Goal: Information Seeking & Learning: Learn about a topic

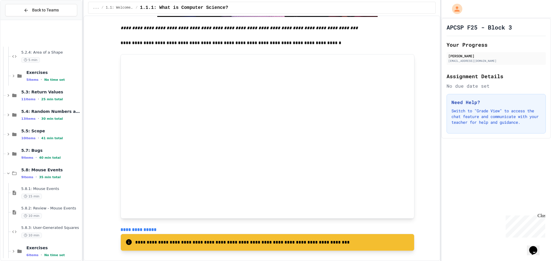
scroll to position [434, 0]
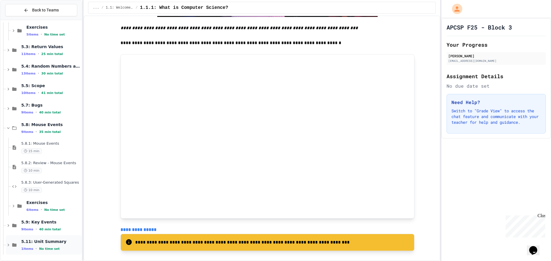
click at [7, 247] on icon at bounding box center [8, 245] width 5 height 5
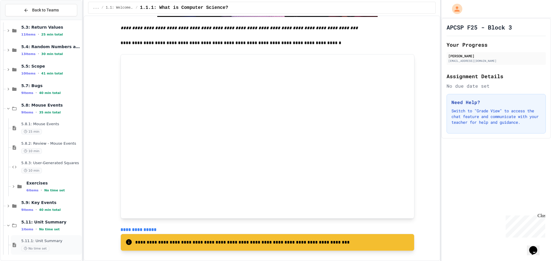
click at [36, 239] on span "5.11.1: Unit Summary" at bounding box center [50, 241] width 59 height 5
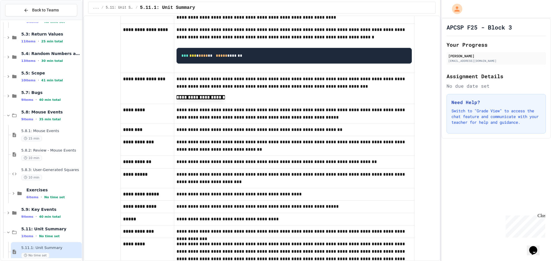
scroll to position [185, 0]
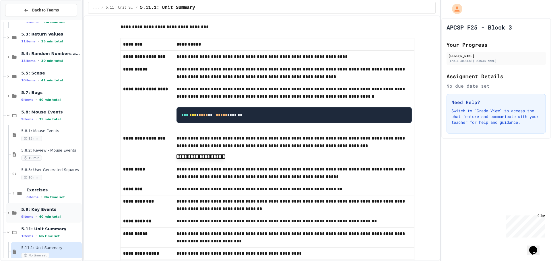
click at [6, 218] on div "5.9: Key Events 9 items • 40 min total" at bounding box center [44, 213] width 76 height 20
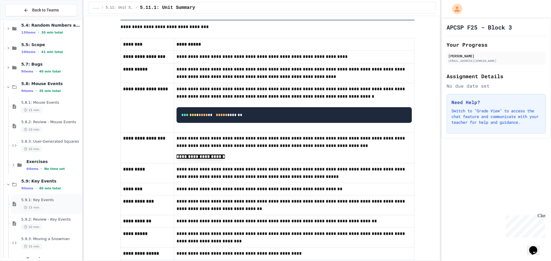
scroll to position [475, 0]
click at [33, 200] on span "5.9.1: Key Events" at bounding box center [50, 200] width 59 height 5
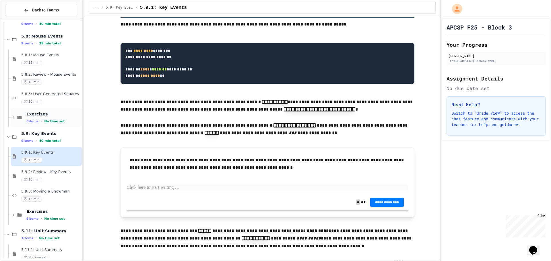
scroll to position [531, 0]
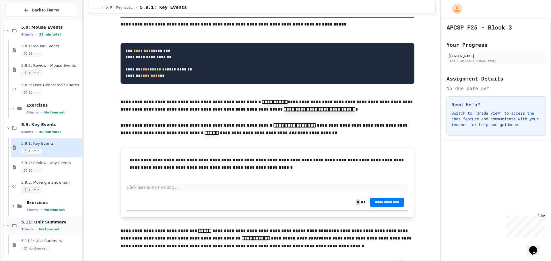
click at [7, 224] on icon at bounding box center [8, 225] width 5 height 5
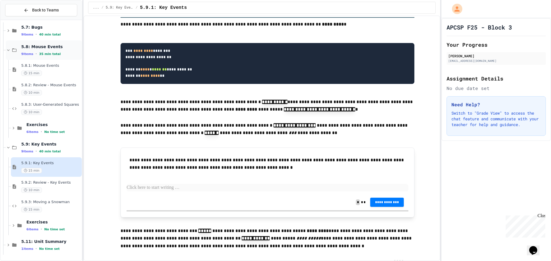
click at [8, 48] on icon at bounding box center [8, 50] width 5 height 5
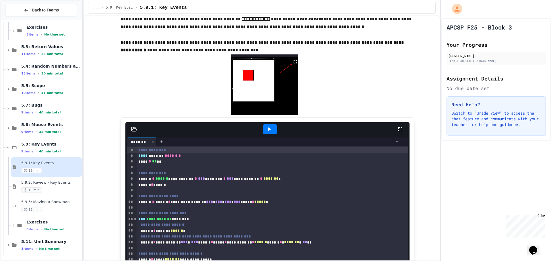
scroll to position [430, 0]
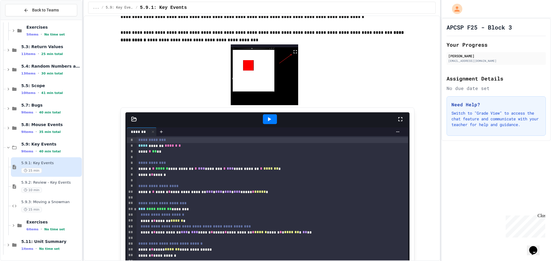
click at [260, 122] on div at bounding box center [270, 119] width 20 height 15
click at [266, 122] on icon at bounding box center [269, 119] width 7 height 7
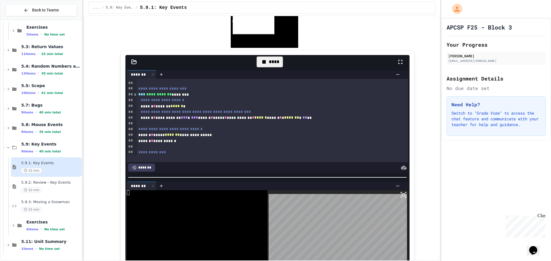
scroll to position [516, 0]
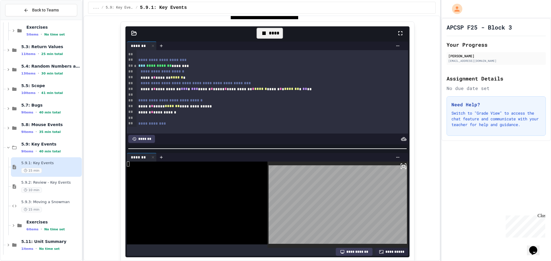
click at [336, 187] on body "**********" at bounding box center [275, 130] width 551 height 261
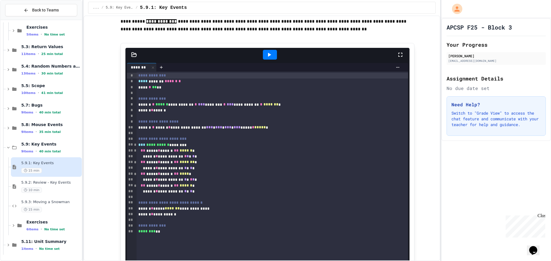
scroll to position [918, 0]
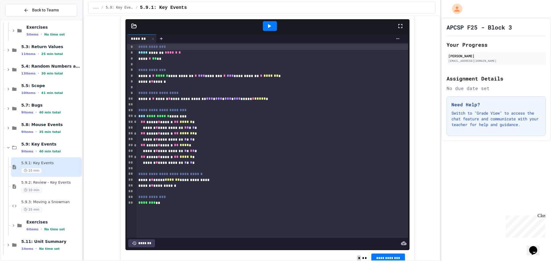
click at [266, 25] on icon at bounding box center [269, 26] width 7 height 7
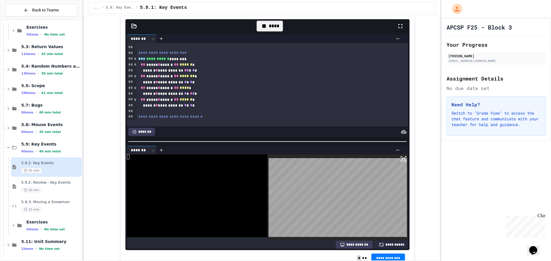
click at [290, 191] on body "**********" at bounding box center [275, 130] width 551 height 261
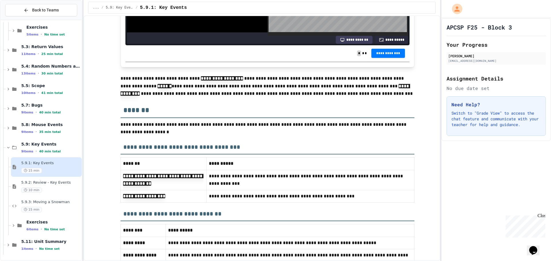
scroll to position [1147, 0]
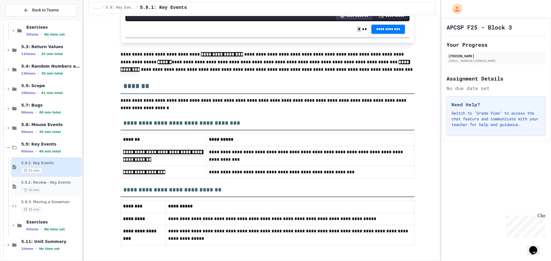
click at [56, 188] on div "10 min" at bounding box center [50, 190] width 59 height 5
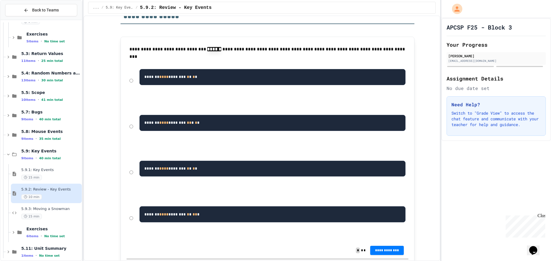
scroll to position [115, 0]
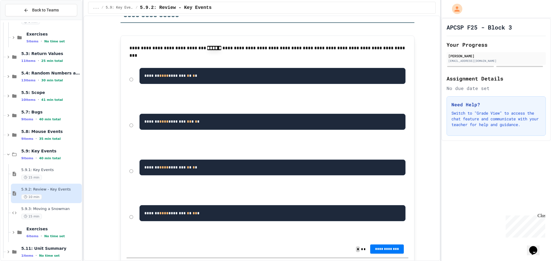
click at [396, 246] on button "**********" at bounding box center [387, 249] width 34 height 9
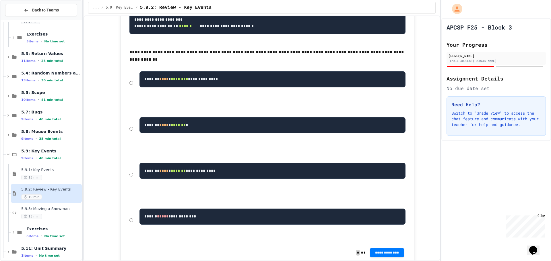
scroll to position [488, 0]
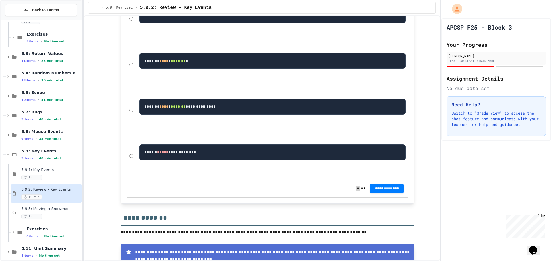
click at [373, 193] on button "**********" at bounding box center [387, 188] width 34 height 9
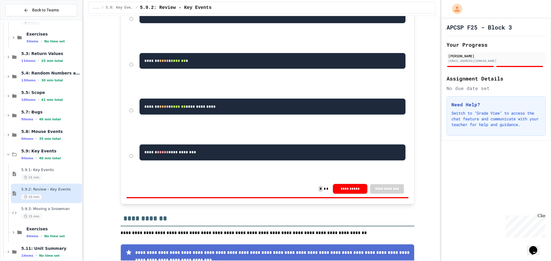
drag, startPoint x: 514, startPoint y: 94, endPoint x: 507, endPoint y: 95, distance: 7.0
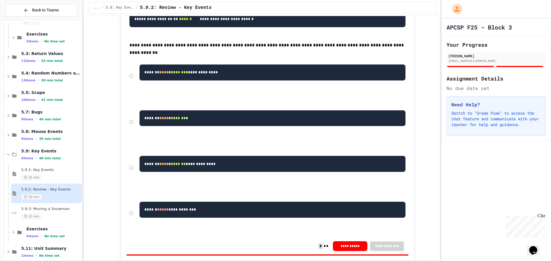
scroll to position [402, 0]
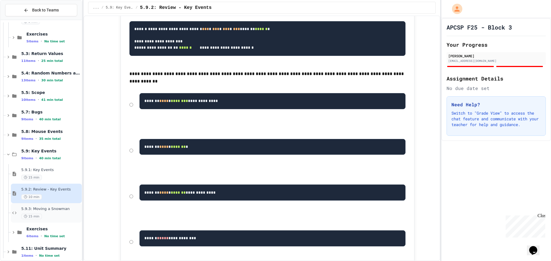
click at [48, 209] on span "5.9.3: Moving a Snowman" at bounding box center [50, 209] width 59 height 5
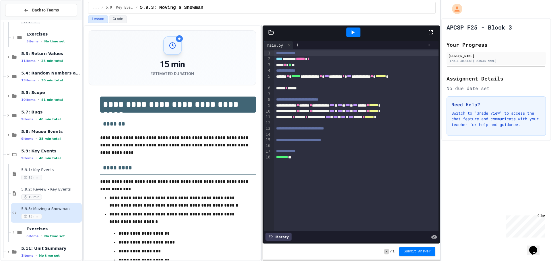
click at [348, 33] on div at bounding box center [353, 33] width 14 height 10
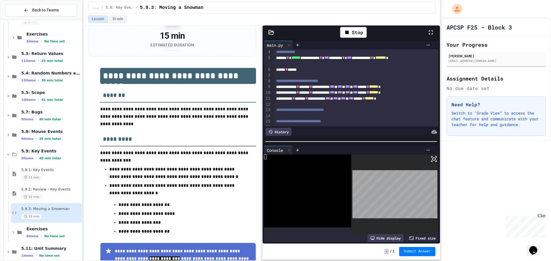
scroll to position [29, 0]
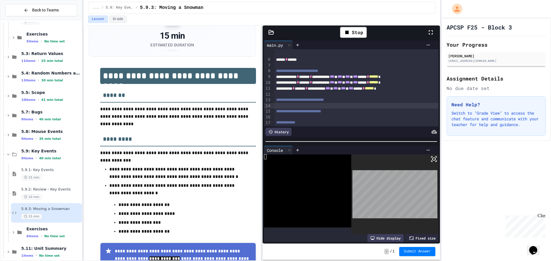
click at [291, 106] on div at bounding box center [356, 106] width 164 height 6
click at [38, 171] on span "5.9.1: Key Events" at bounding box center [50, 170] width 59 height 5
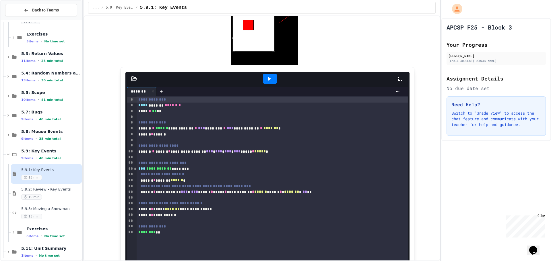
scroll to position [459, 0]
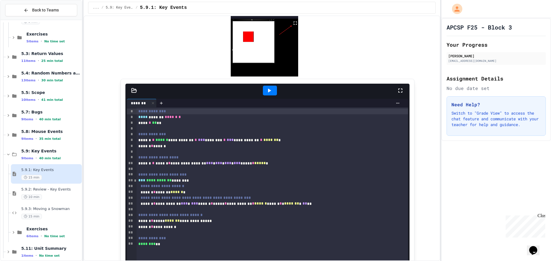
click at [274, 92] on div at bounding box center [270, 91] width 14 height 10
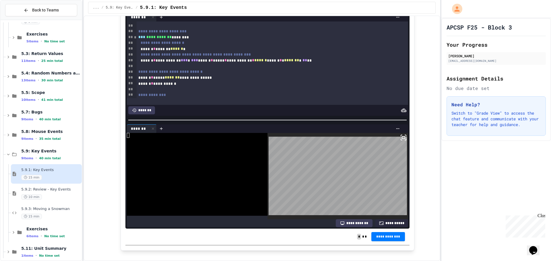
scroll to position [516, 0]
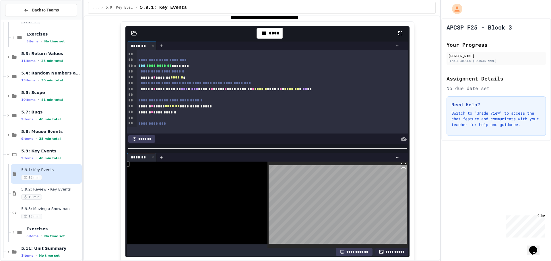
click at [100, 152] on div "**********" at bounding box center [267, 227] width 335 height 1313
click at [350, 201] on body "**********" at bounding box center [275, 130] width 551 height 261
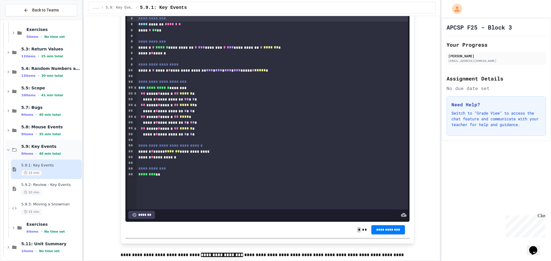
scroll to position [434, 0]
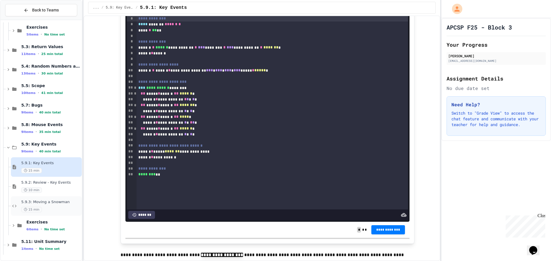
click at [46, 200] on span "5.9.3: Moving a Snowman" at bounding box center [50, 202] width 59 height 5
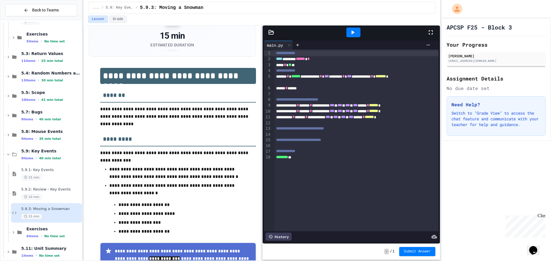
scroll to position [57, 0]
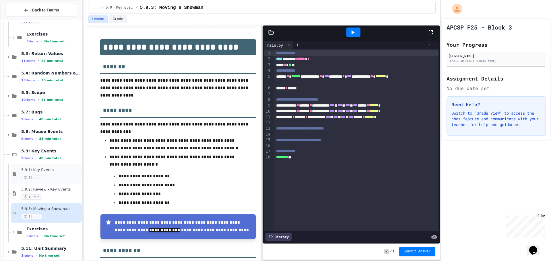
click at [44, 175] on div "15 min" at bounding box center [50, 177] width 59 height 5
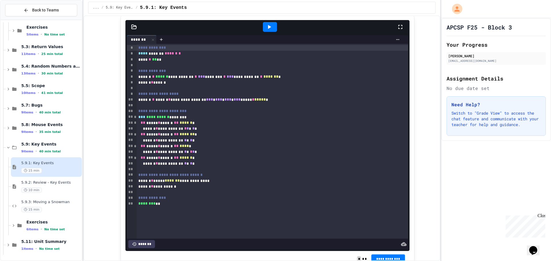
scroll to position [918, 0]
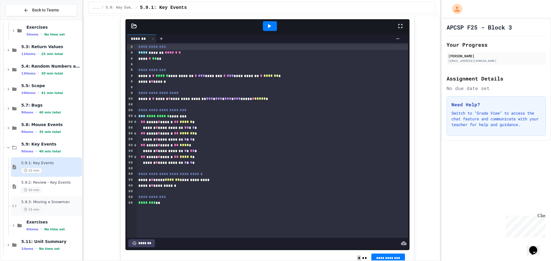
click at [50, 204] on span "5.9.3: Moving a Snowman" at bounding box center [50, 202] width 59 height 5
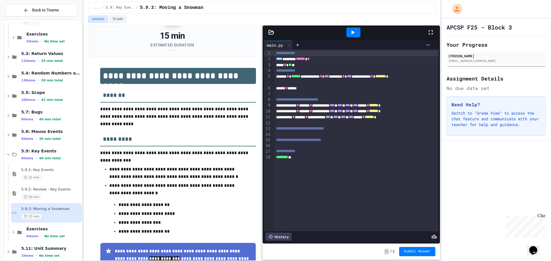
scroll to position [57, 0]
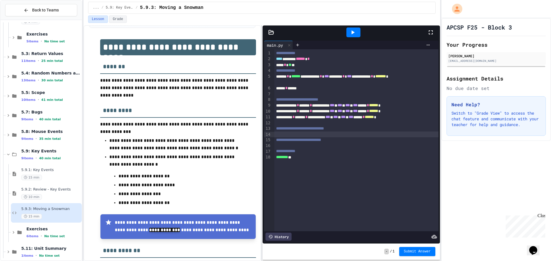
click at [282, 135] on div at bounding box center [356, 135] width 164 height 6
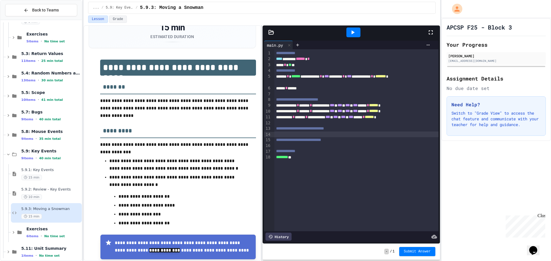
scroll to position [34, 0]
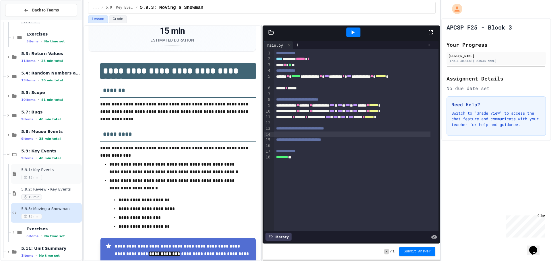
click at [46, 182] on div "5.9.1: Key Events 15 min" at bounding box center [46, 174] width 71 height 20
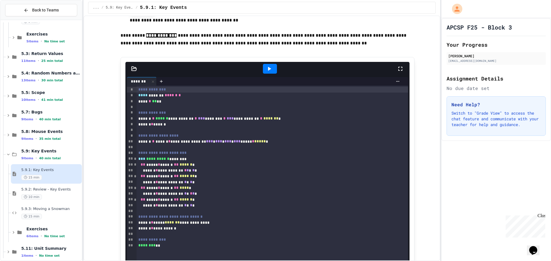
scroll to position [889, 0]
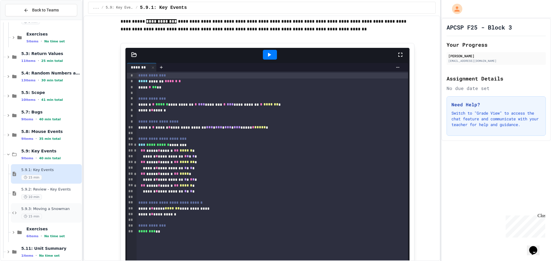
click at [49, 209] on span "5.9.3: Moving a Snowman" at bounding box center [50, 209] width 59 height 5
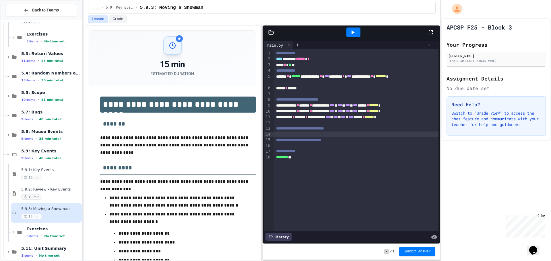
click at [294, 137] on div at bounding box center [356, 135] width 164 height 6
click at [54, 178] on div "15 min" at bounding box center [50, 177] width 59 height 5
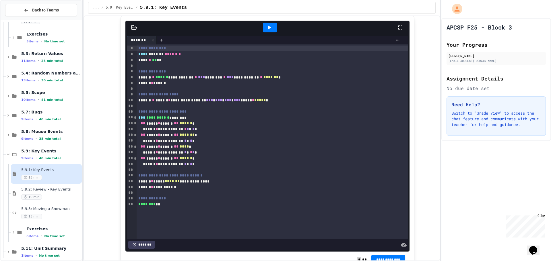
scroll to position [918, 0]
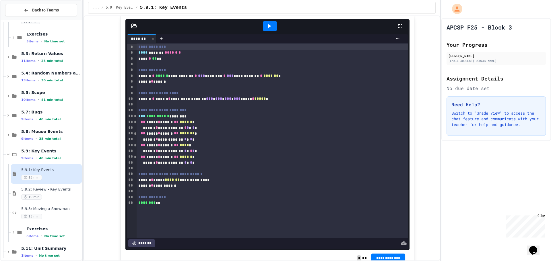
click at [63, 208] on span "5.9.3: Moving a Snowman" at bounding box center [50, 209] width 59 height 5
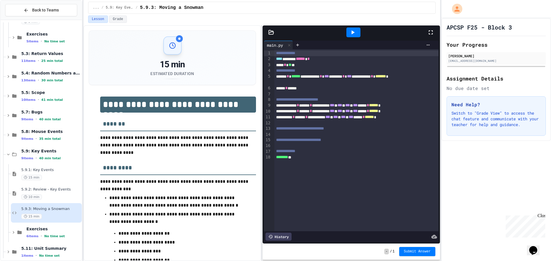
click at [311, 135] on div at bounding box center [356, 135] width 164 height 6
click at [334, 133] on div "**********" at bounding box center [352, 135] width 156 height 6
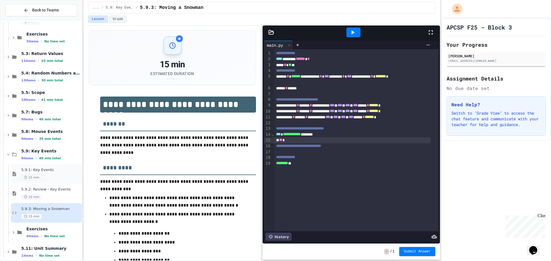
click at [50, 173] on div "5.9.1: Key Events 15 min" at bounding box center [50, 174] width 59 height 13
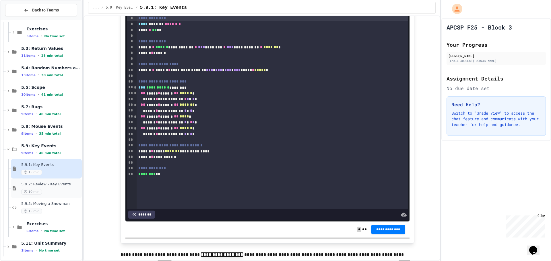
scroll to position [434, 0]
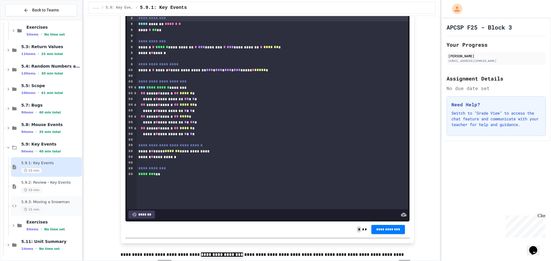
click at [55, 200] on div "5.9.3: Moving a Snowman 15 min" at bounding box center [46, 206] width 71 height 20
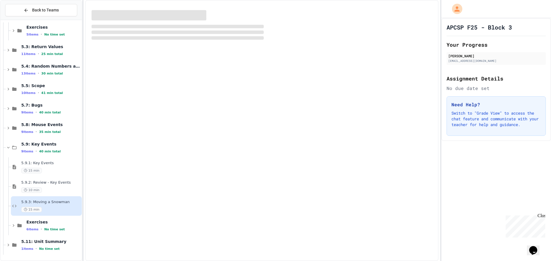
scroll to position [427, 0]
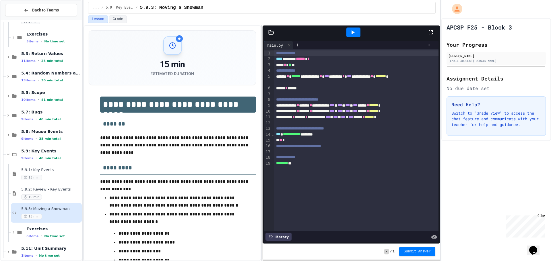
click at [305, 143] on div "**" at bounding box center [352, 140] width 156 height 6
click at [45, 177] on div "15 min" at bounding box center [50, 177] width 59 height 5
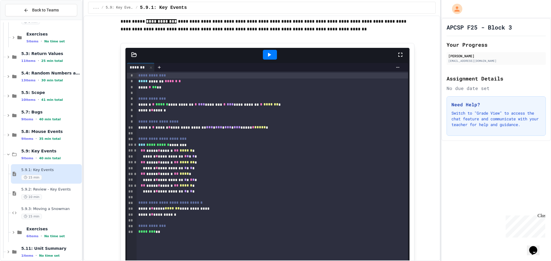
scroll to position [918, 0]
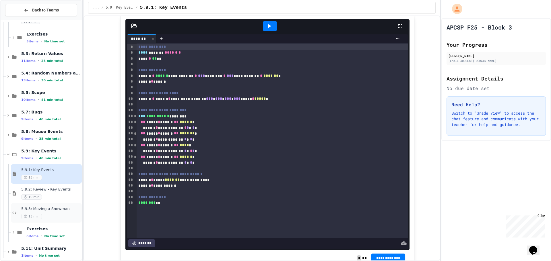
click at [44, 215] on div "15 min" at bounding box center [50, 216] width 59 height 5
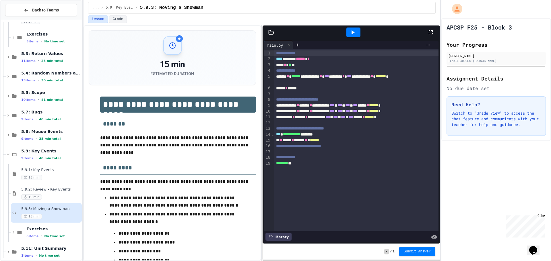
click at [336, 140] on div "** ***** * ****** ** ******" at bounding box center [352, 140] width 156 height 6
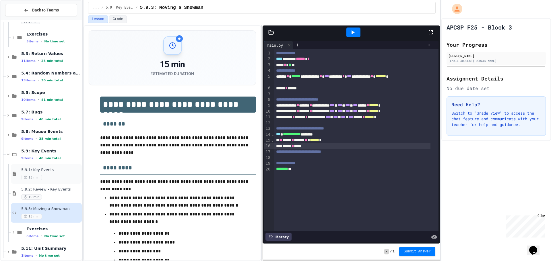
click at [35, 179] on span "15 min" at bounding box center [31, 177] width 21 height 5
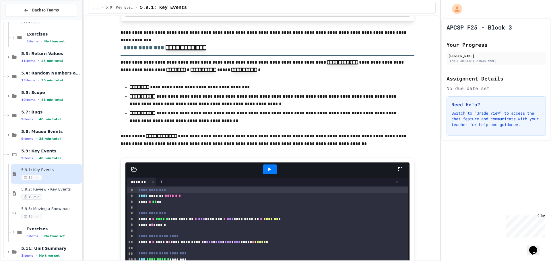
scroll to position [918, 0]
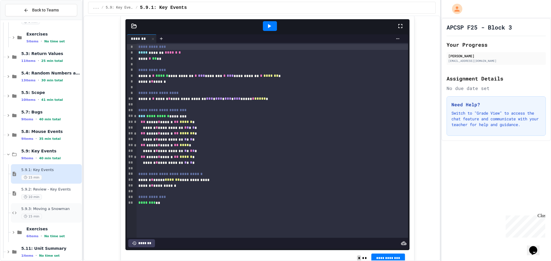
click at [57, 213] on div "5.9.3: Moving a Snowman 15 min" at bounding box center [50, 213] width 59 height 13
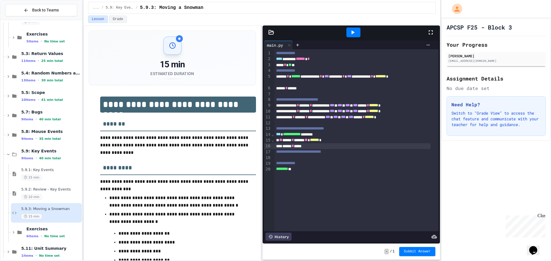
click at [319, 146] on div "****** * ****" at bounding box center [352, 146] width 156 height 6
click at [44, 177] on div "15 min" at bounding box center [50, 177] width 59 height 5
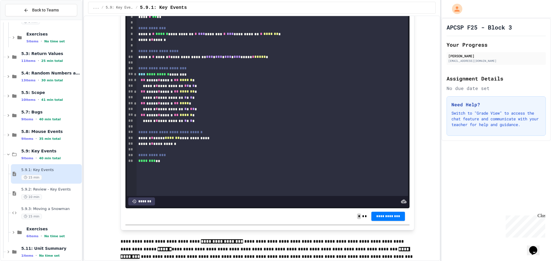
scroll to position [947, 0]
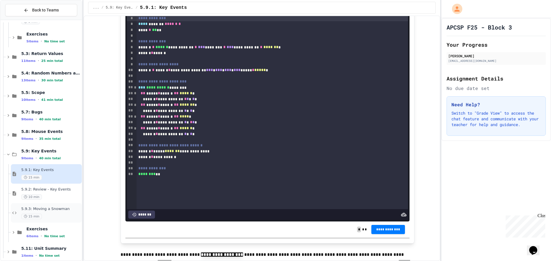
click at [54, 207] on span "5.9.3: Moving a Snowman" at bounding box center [50, 209] width 59 height 5
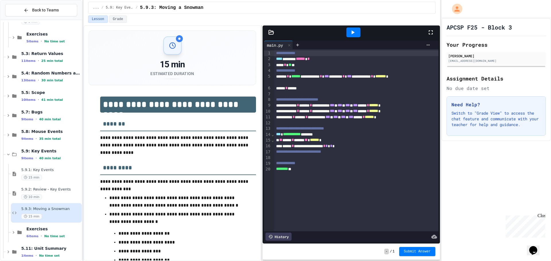
click at [349, 146] on div "**********" at bounding box center [352, 146] width 156 height 6
click at [360, 147] on div "**********" at bounding box center [352, 146] width 156 height 6
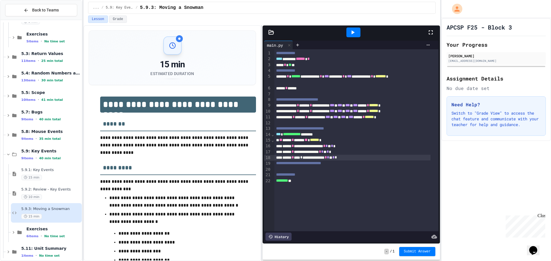
click at [356, 34] on icon at bounding box center [352, 32] width 7 height 7
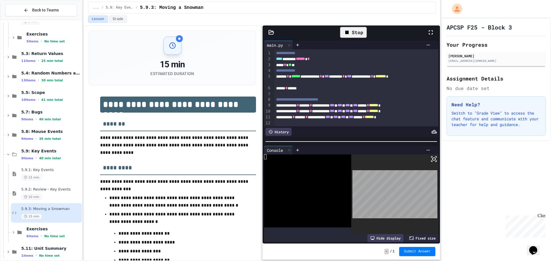
click at [385, 189] on body "**********" at bounding box center [275, 130] width 551 height 261
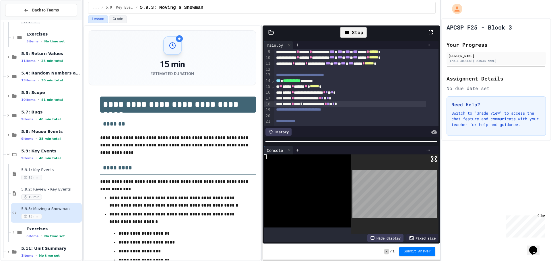
scroll to position [57, 0]
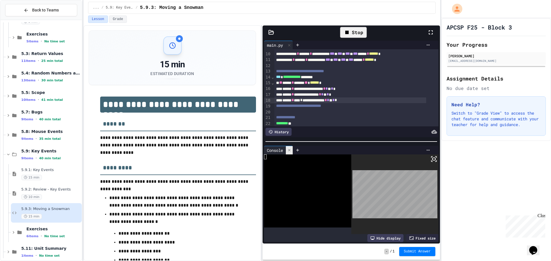
click at [291, 148] on icon at bounding box center [289, 150] width 4 height 4
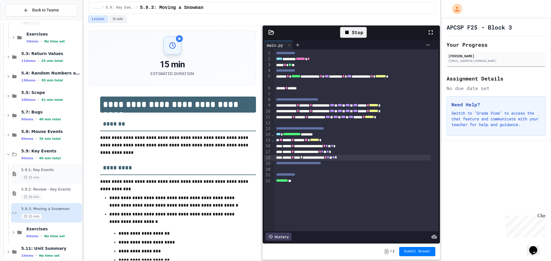
click at [44, 173] on div "5.9.1: Key Events 15 min" at bounding box center [50, 174] width 59 height 13
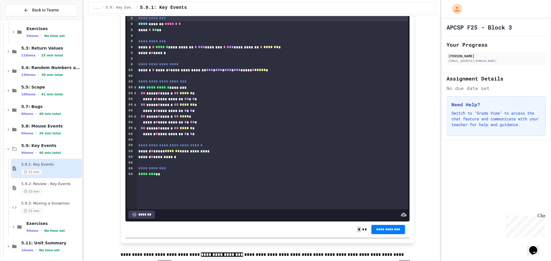
scroll to position [434, 0]
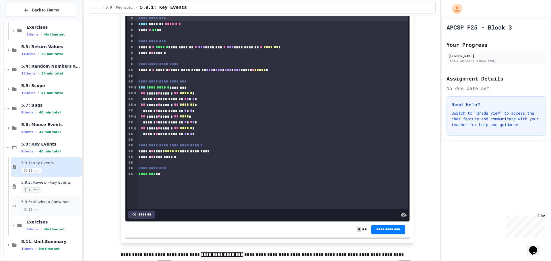
click at [56, 199] on div "5.9.3: Moving a Snowman 15 min" at bounding box center [46, 206] width 71 height 20
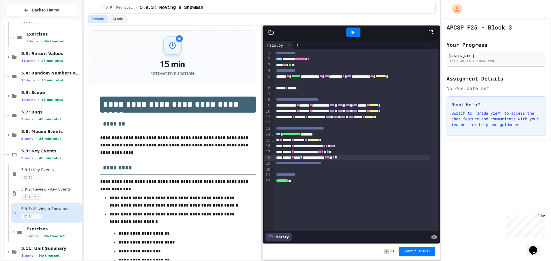
click at [361, 157] on div "**********" at bounding box center [352, 158] width 156 height 6
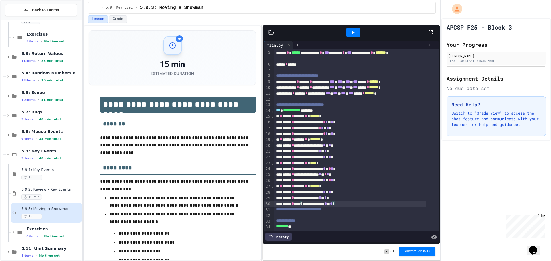
scroll to position [32, 0]
click at [69, 191] on span "5.9.2: Review - Key Events" at bounding box center [50, 189] width 59 height 5
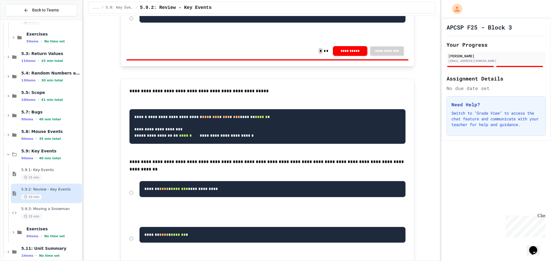
scroll to position [373, 0]
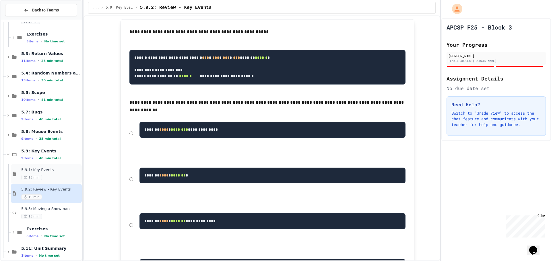
click at [64, 168] on span "5.9.1: Key Events" at bounding box center [50, 170] width 59 height 5
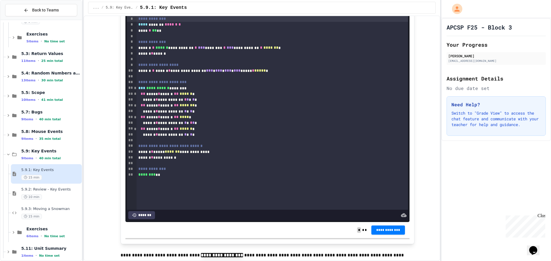
scroll to position [947, 0]
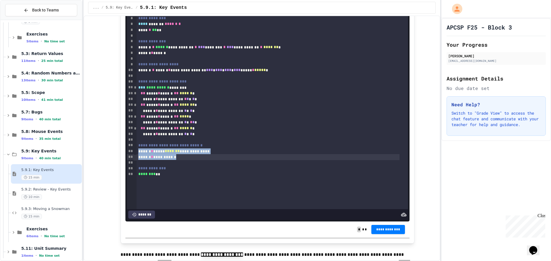
drag, startPoint x: 135, startPoint y: 153, endPoint x: 178, endPoint y: 159, distance: 43.1
click at [178, 159] on div "**********" at bounding box center [273, 111] width 272 height 195
copy div "**********"
click at [44, 214] on div "15 min" at bounding box center [50, 216] width 59 height 5
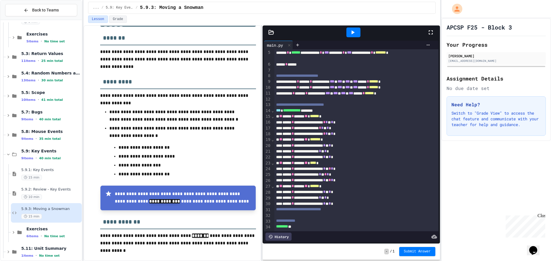
scroll to position [32, 0]
click at [295, 213] on div at bounding box center [356, 216] width 164 height 6
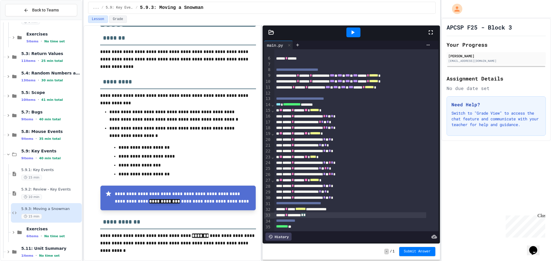
click at [350, 30] on icon at bounding box center [352, 32] width 7 height 7
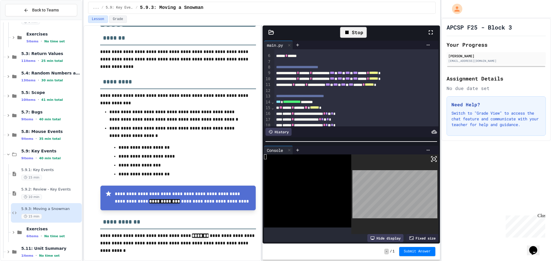
click at [382, 183] on body "**********" at bounding box center [275, 130] width 551 height 261
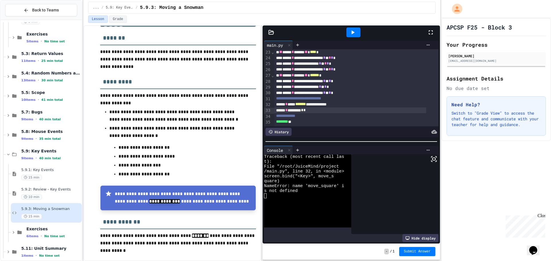
scroll to position [141, 0]
click at [57, 176] on div "15 min" at bounding box center [50, 177] width 59 height 5
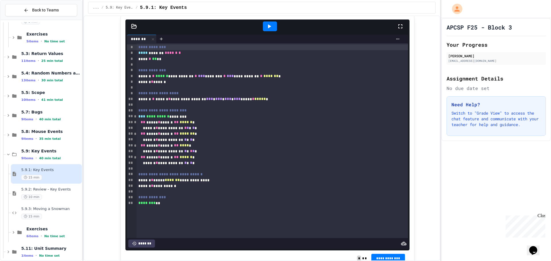
scroll to position [918, 0]
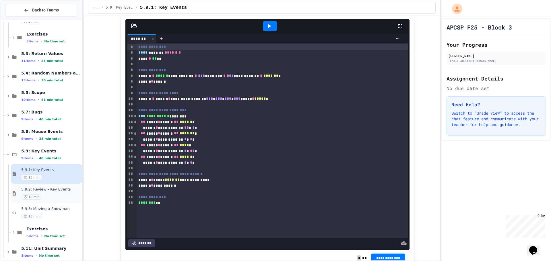
click at [47, 191] on span "5.9.2: Review - Key Events" at bounding box center [50, 189] width 59 height 5
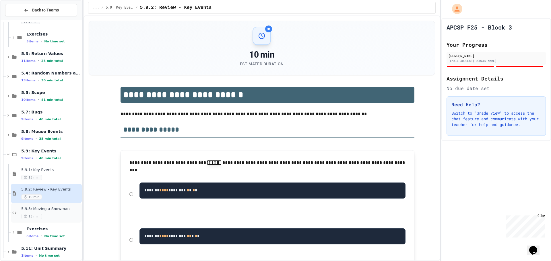
click at [54, 207] on span "5.9.3: Moving a Snowman" at bounding box center [50, 209] width 59 height 5
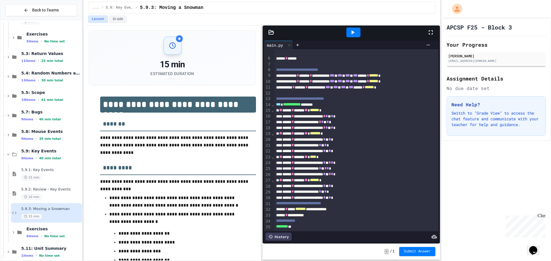
scroll to position [38, 0]
click at [357, 35] on div at bounding box center [353, 33] width 14 height 10
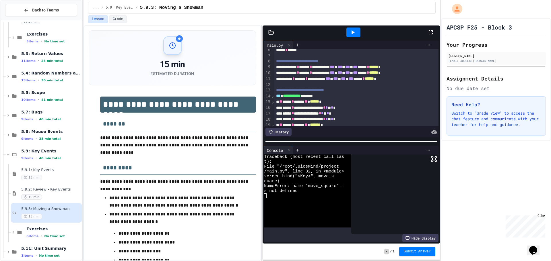
drag, startPoint x: 370, startPoint y: 168, endPoint x: 364, endPoint y: 171, distance: 6.7
click at [389, 170] on div at bounding box center [394, 195] width 87 height 80
click at [332, 213] on div at bounding box center [304, 215] width 80 height 5
click at [426, 149] on icon at bounding box center [428, 150] width 5 height 5
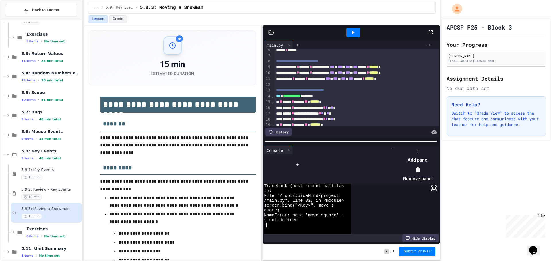
click at [422, 147] on div at bounding box center [414, 147] width 35 height 0
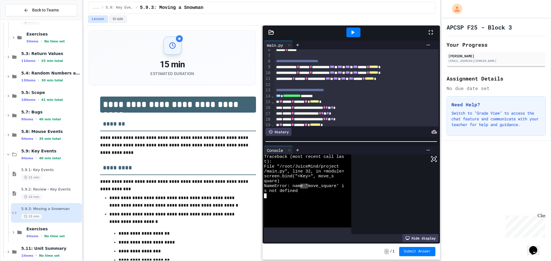
drag, startPoint x: 307, startPoint y: 183, endPoint x: 304, endPoint y: 183, distance: 3.8
click at [298, 191] on div "s not defined" at bounding box center [304, 191] width 80 height 5
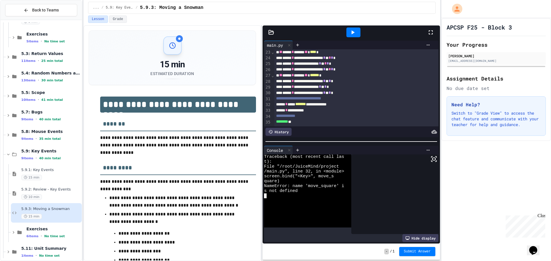
scroll to position [141, 0]
click at [345, 102] on div "**********" at bounding box center [350, 105] width 152 height 6
click at [353, 32] on icon at bounding box center [352, 32] width 3 height 4
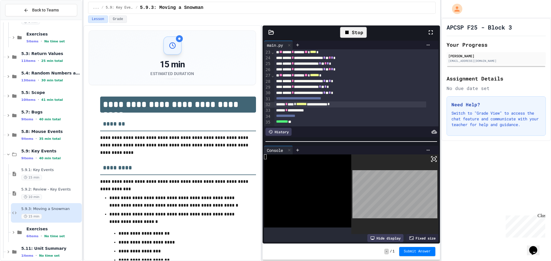
click at [385, 192] on body "**********" at bounding box center [275, 130] width 551 height 261
click at [353, 35] on div "Stop" at bounding box center [353, 32] width 27 height 11
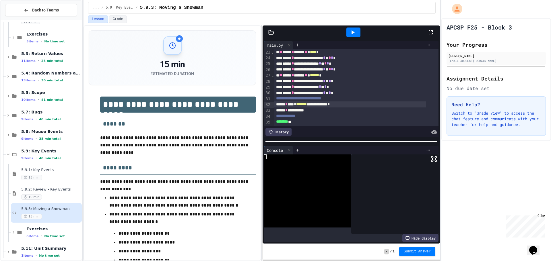
click at [354, 35] on icon at bounding box center [352, 32] width 7 height 7
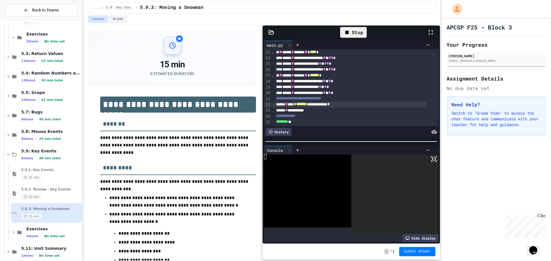
click at [354, 35] on div "Stop" at bounding box center [353, 32] width 27 height 11
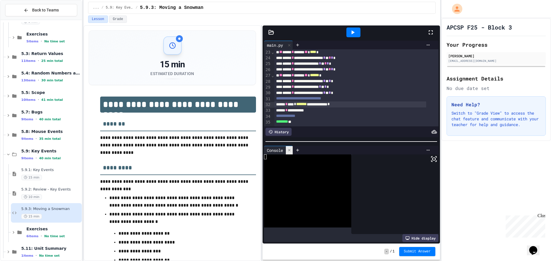
click at [291, 148] on icon at bounding box center [289, 150] width 4 height 4
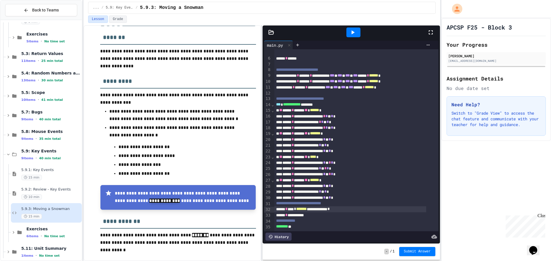
scroll to position [91, 0]
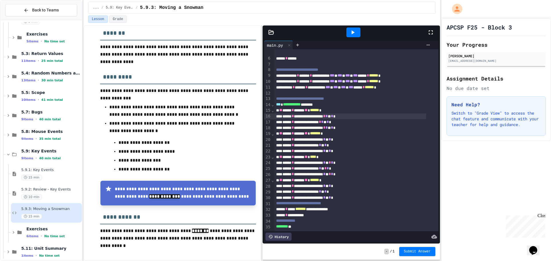
click at [348, 114] on div "**********" at bounding box center [350, 117] width 152 height 6
click at [323, 120] on span "*" at bounding box center [322, 122] width 2 height 4
click at [348, 125] on div "**********" at bounding box center [350, 128] width 152 height 6
click at [356, 32] on icon at bounding box center [352, 32] width 7 height 7
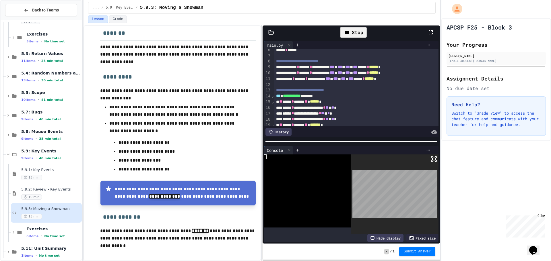
click at [385, 204] on body "**********" at bounding box center [275, 130] width 551 height 261
click at [412, 234] on div "Fixed size" at bounding box center [422, 238] width 32 height 8
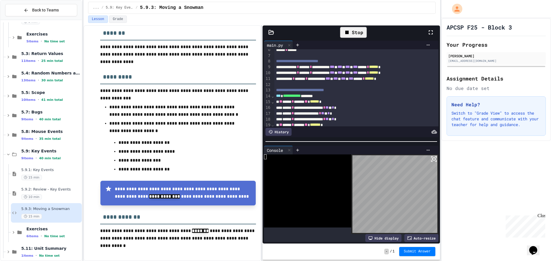
click at [370, 208] on body "**********" at bounding box center [275, 130] width 551 height 261
click at [376, 238] on div "Hide display" at bounding box center [383, 238] width 36 height 8
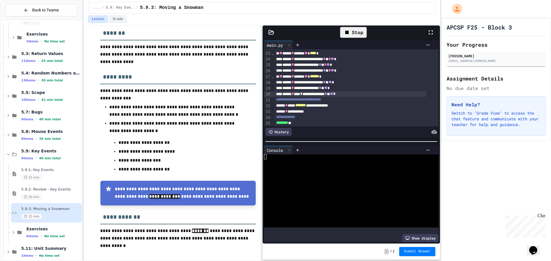
scroll to position [141, 0]
click at [295, 147] on div at bounding box center [297, 150] width 9 height 9
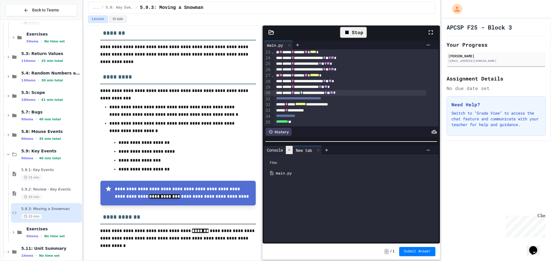
click at [291, 146] on div at bounding box center [289, 150] width 7 height 8
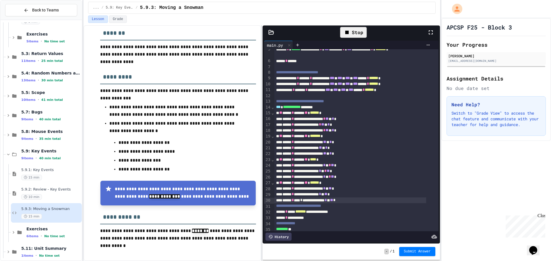
scroll to position [29, 0]
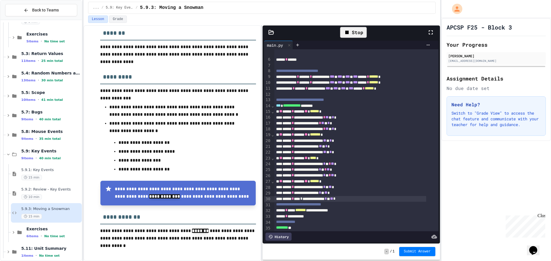
click at [57, 178] on div "15 min" at bounding box center [50, 177] width 59 height 5
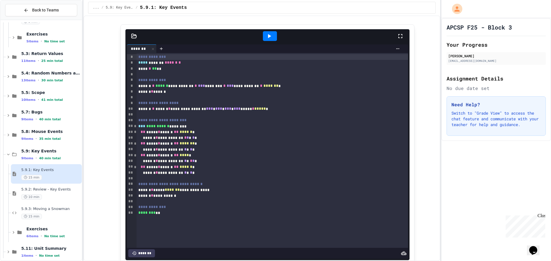
scroll to position [918, 0]
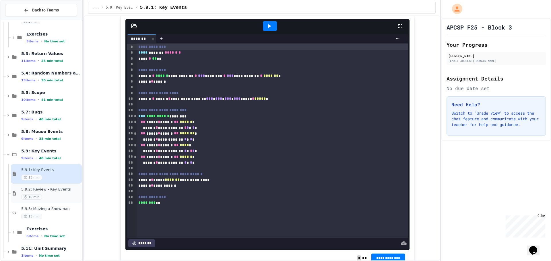
click at [51, 195] on div "10 min" at bounding box center [50, 196] width 59 height 5
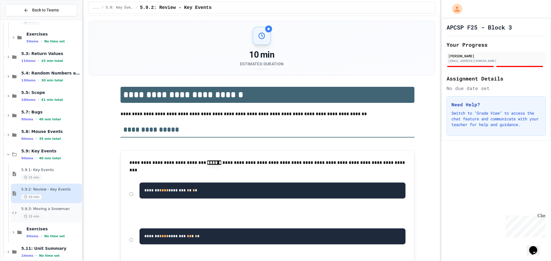
click at [59, 211] on span "5.9.3: Moving a Snowman" at bounding box center [50, 209] width 59 height 5
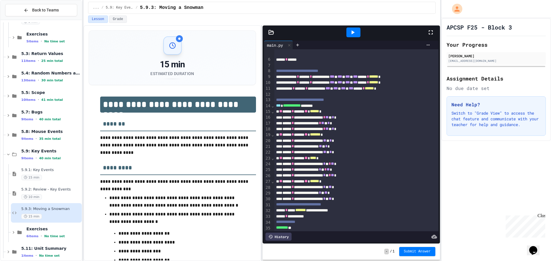
scroll to position [38, 0]
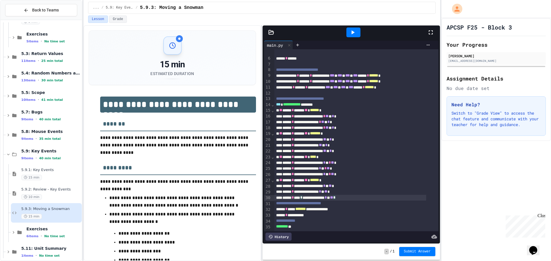
click at [358, 195] on div "**********" at bounding box center [350, 198] width 152 height 6
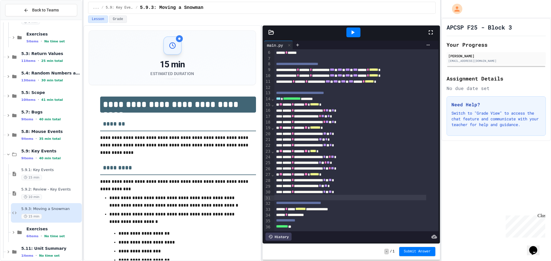
scroll to position [44, 0]
drag, startPoint x: 344, startPoint y: 196, endPoint x: 274, endPoint y: 193, distance: 69.5
click at [274, 200] on div "**********" at bounding box center [356, 203] width 164 height 6
drag, startPoint x: 305, startPoint y: 212, endPoint x: 273, endPoint y: 215, distance: 31.9
click at [273, 215] on div "**********" at bounding box center [351, 140] width 174 height 182
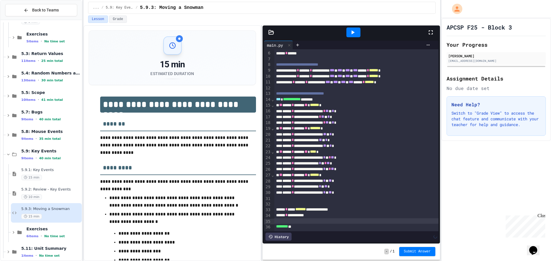
scroll to position [44, 0]
click at [349, 29] on div at bounding box center [353, 33] width 14 height 10
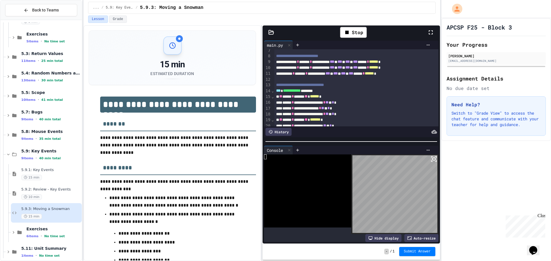
click at [393, 195] on body "**********" at bounding box center [275, 130] width 551 height 261
click at [410, 234] on div "Auto-resize" at bounding box center [421, 238] width 34 height 8
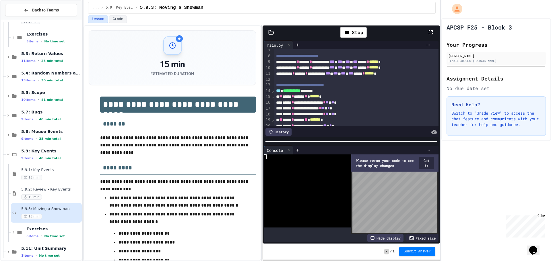
click at [425, 163] on button "Got it" at bounding box center [426, 163] width 15 height 13
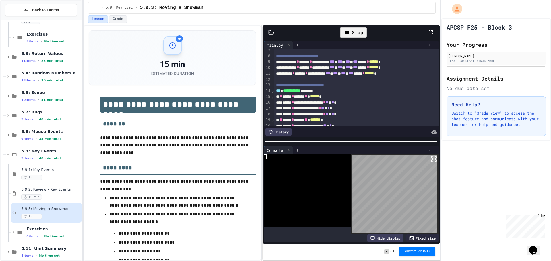
click at [356, 32] on div "Stop" at bounding box center [353, 32] width 27 height 11
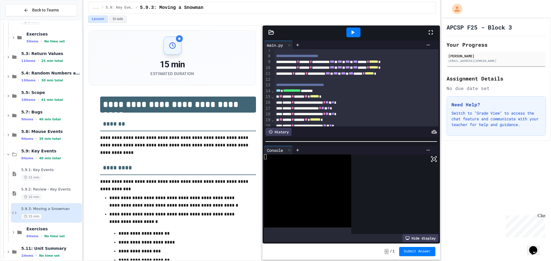
click at [356, 32] on icon at bounding box center [352, 32] width 7 height 7
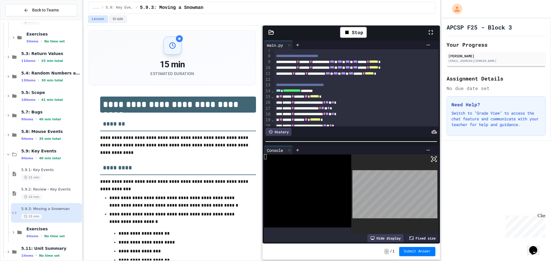
click at [397, 196] on body "**********" at bounding box center [275, 130] width 551 height 261
click at [357, 33] on div "Stop" at bounding box center [353, 32] width 27 height 11
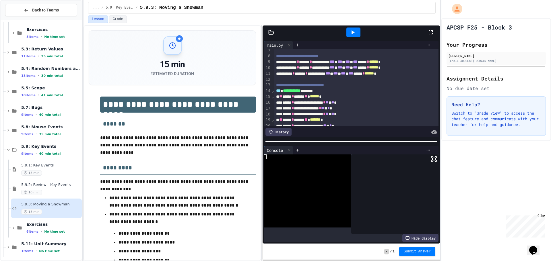
scroll to position [434, 0]
